Goal: Transaction & Acquisition: Purchase product/service

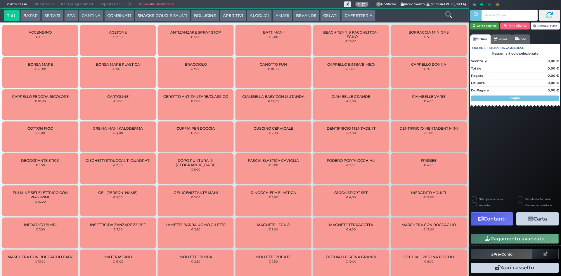
click at [491, 29] on button "Cerca Cliente" at bounding box center [485, 25] width 30 height 7
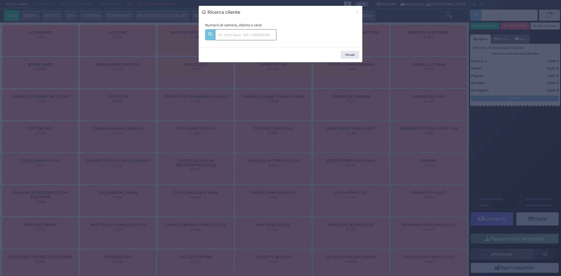
click at [238, 39] on input "text" at bounding box center [245, 34] width 61 height 11
type input "243"
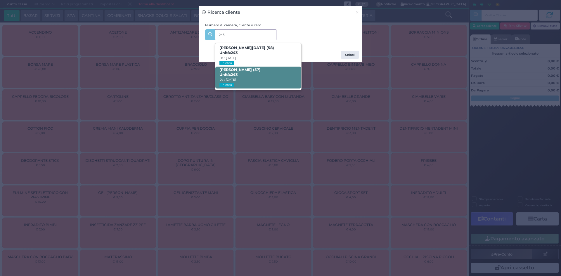
click at [240, 70] on b "[PERSON_NAME] (57) Unità: 243" at bounding box center [239, 71] width 41 height 9
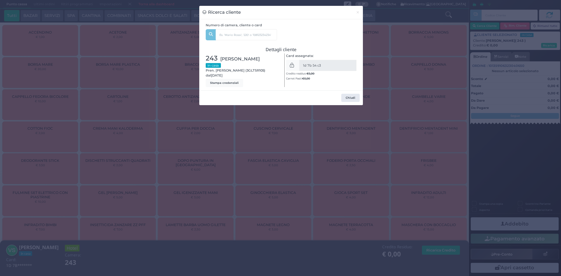
click at [404, 33] on div "Ricerca cliente × Numero di camera, cliente o card 243 [PERSON_NAME][DATE] (58)…" at bounding box center [280, 138] width 561 height 276
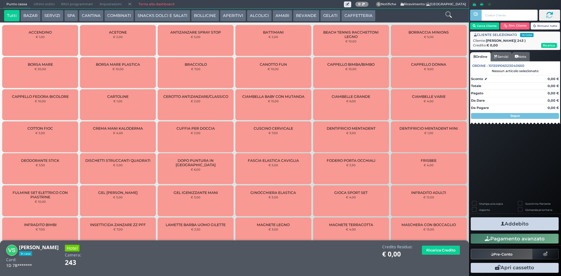
click at [451, 15] on icon at bounding box center [448, 14] width 6 height 6
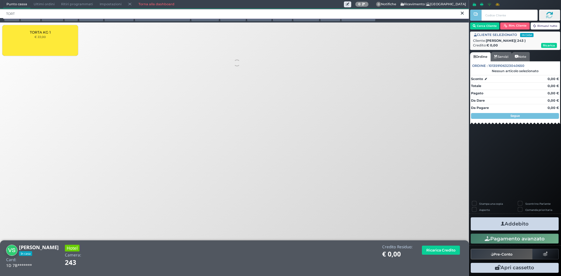
type input "TORT"
drag, startPoint x: 128, startPoint y: 32, endPoint x: 48, endPoint y: 30, distance: 80.4
click at [80, 35] on div "TORTA KG 1 € 22,00" at bounding box center [234, 41] width 469 height 35
click at [44, 29] on div "TORTA KG 1 € 22,00" at bounding box center [40, 40] width 76 height 31
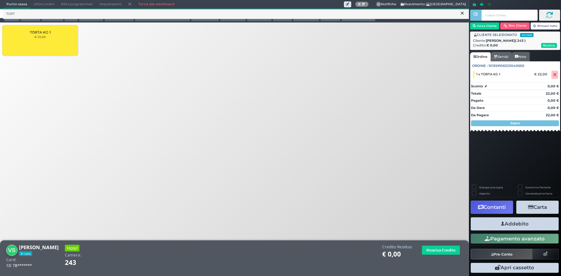
click at [526, 223] on button "Addebito" at bounding box center [515, 223] width 88 height 13
